Goal: Check status: Check status

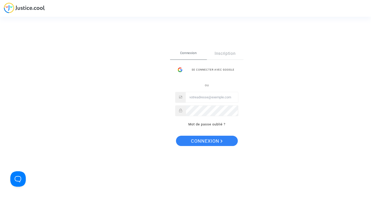
click at [216, 97] on input "Email" at bounding box center [212, 97] width 52 height 10
type input "milena.gacic@drapo.com"
click at [176, 136] on button "Connexion" at bounding box center [207, 141] width 62 height 10
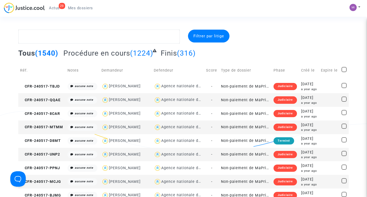
click at [52, 9] on span "Actus" at bounding box center [54, 8] width 11 height 5
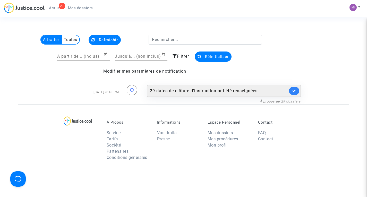
click at [297, 93] on link at bounding box center [294, 91] width 10 height 8
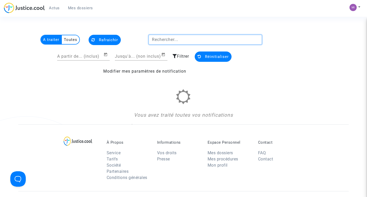
click at [171, 40] on input "text" at bounding box center [206, 40] width 114 height 10
paste input "CFR-240516-RQQA"
type input "CFR-240516-RQQA"
click at [86, 8] on span "Mes dossiers" at bounding box center [80, 8] width 25 height 5
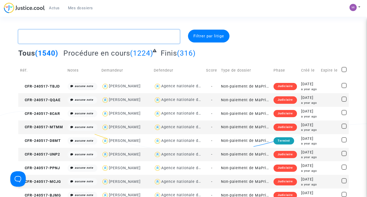
click at [97, 38] on textarea at bounding box center [98, 37] width 161 height 14
paste textarea "CFR-240516-RQQA"
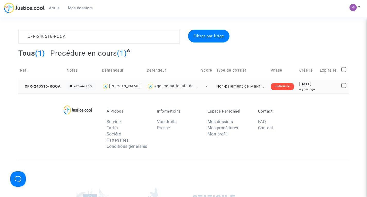
click at [251, 85] on td "Non-paiement de MaPrimeRenov' par l'ANAH (mandataire DRAPO)" at bounding box center [241, 87] width 54 height 14
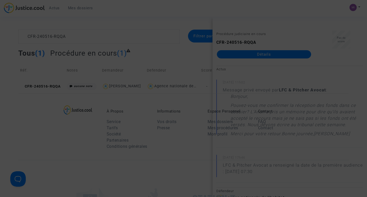
click at [258, 127] on div at bounding box center [183, 98] width 367 height 197
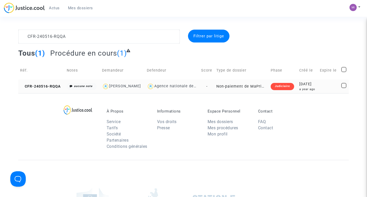
click at [279, 89] on div "Judiciaire" at bounding box center [282, 86] width 23 height 7
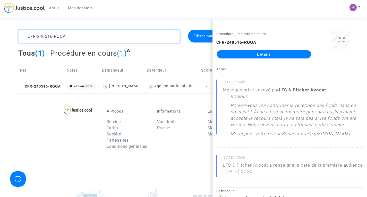
click at [119, 33] on textarea at bounding box center [98, 37] width 161 height 14
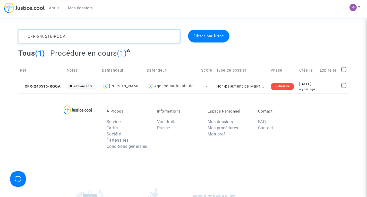
click at [119, 33] on textarea at bounding box center [98, 37] width 161 height 14
paste textarea "JFD4"
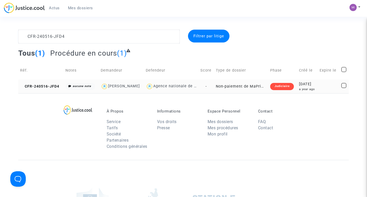
click at [242, 91] on td "Non-paiement de MaPrimeRenov' par l'ANAH (mandataire DRAPO)" at bounding box center [241, 87] width 55 height 14
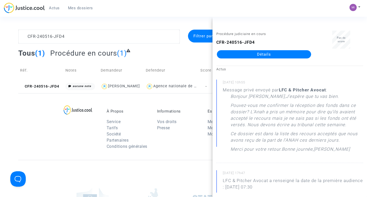
click at [168, 135] on div "Informations Vos droits Presse" at bounding box center [178, 130] width 50 height 43
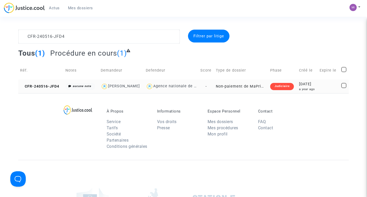
click at [194, 90] on div "Agence nationale de l'habitat" at bounding box center [171, 86] width 51 height 7
click at [135, 88] on div "[PERSON_NAME]" at bounding box center [124, 86] width 32 height 4
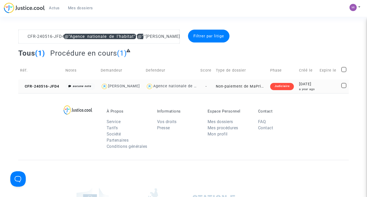
click at [165, 90] on div "Agence nationale de l'habitat" at bounding box center [171, 86] width 51 height 7
type textarea "CFR-240516-JFD4 @"[PERSON_NAME]" @"LFC & Pitcher Avocat""
click at [251, 88] on td "Non-paiement de MaPrimeRenov' par l'ANAH (mandataire DRAPO)" at bounding box center [241, 87] width 55 height 14
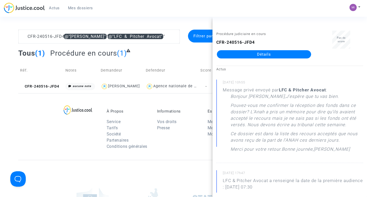
click at [262, 57] on link "Détails" at bounding box center [264, 54] width 94 height 8
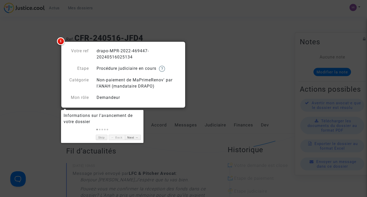
click at [122, 126] on div at bounding box center [102, 128] width 77 height 7
click at [100, 138] on link "Skip" at bounding box center [102, 137] width 12 height 5
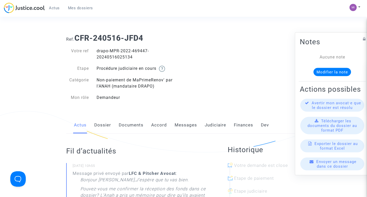
click at [151, 125] on link "Accord" at bounding box center [159, 125] width 16 height 17
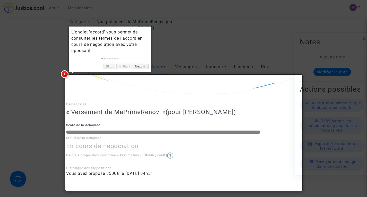
scroll to position [58, 0]
click at [172, 49] on div at bounding box center [183, 98] width 367 height 197
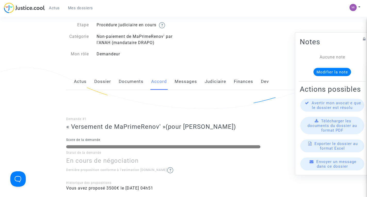
scroll to position [43, 0]
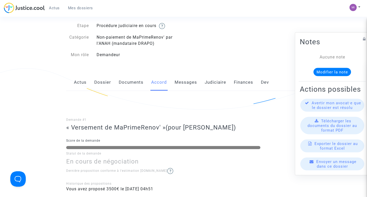
click at [131, 80] on link "Documents" at bounding box center [131, 82] width 25 height 17
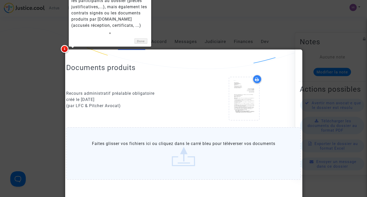
scroll to position [84, 0]
click at [145, 39] on link "Done" at bounding box center [140, 40] width 13 height 5
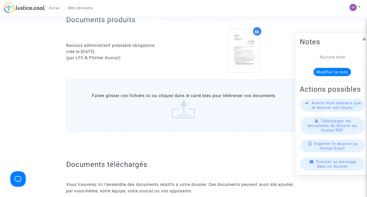
scroll to position [126, 0]
